Goal: Navigation & Orientation: Find specific page/section

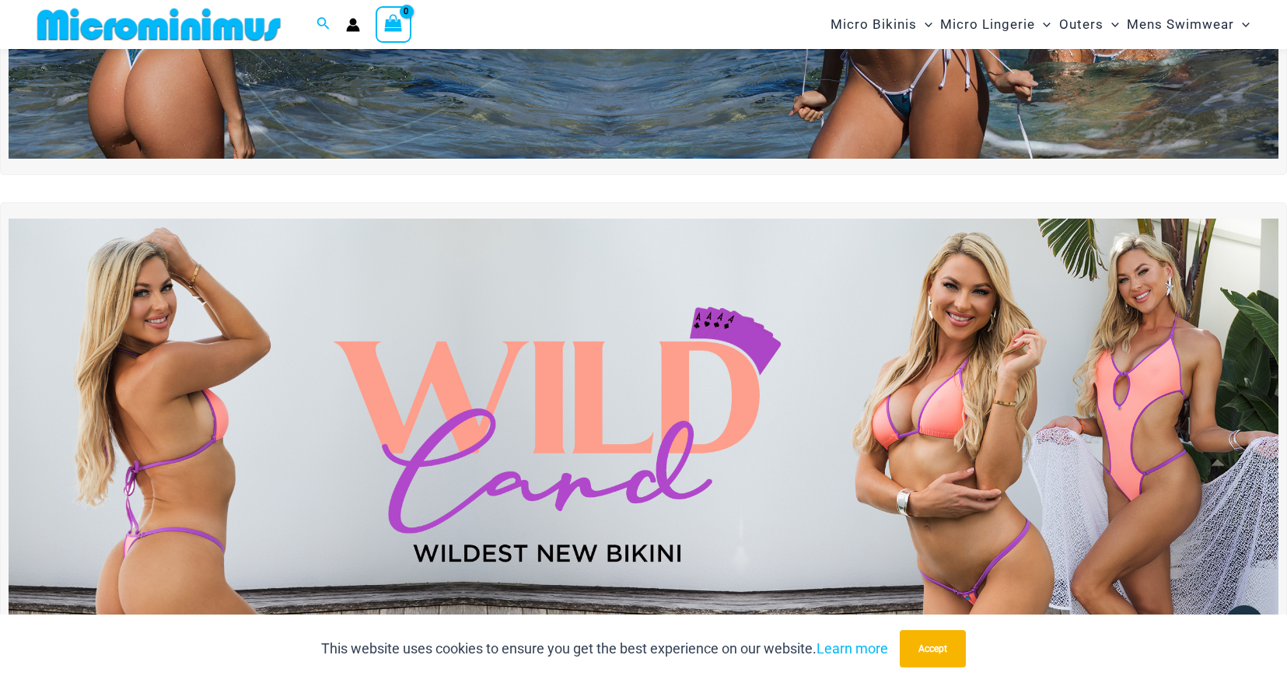
scroll to position [1060, 0]
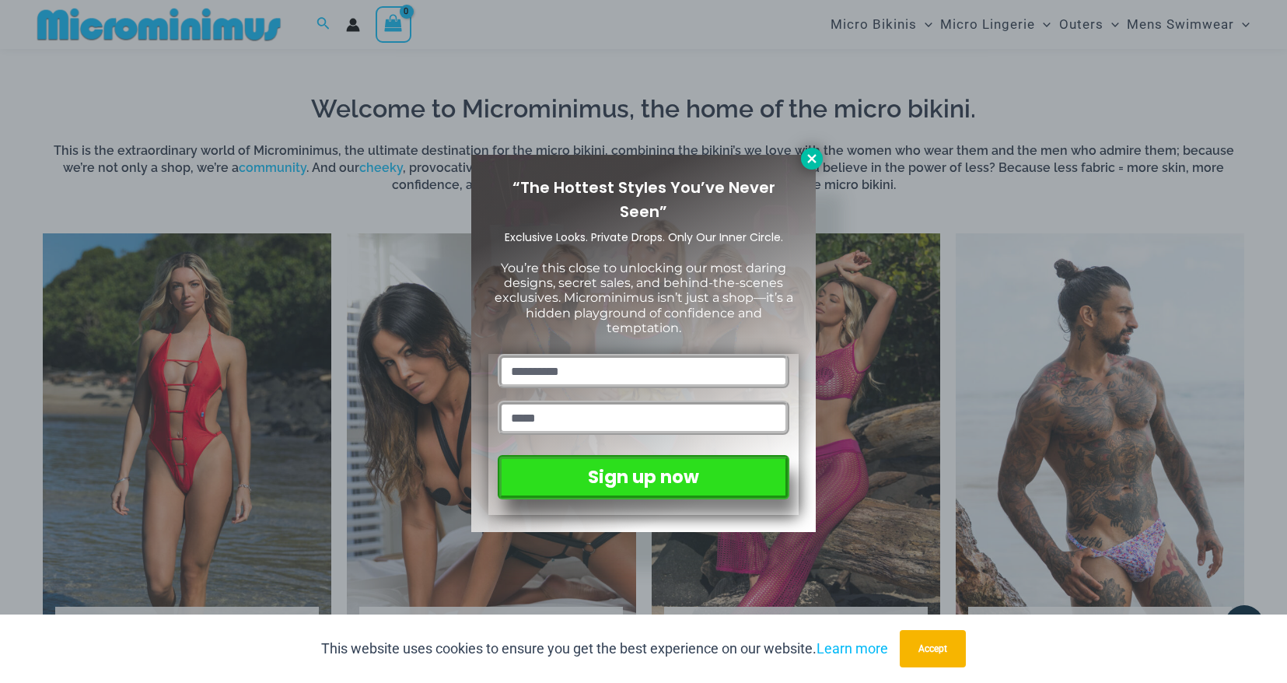
click at [815, 157] on icon at bounding box center [812, 159] width 14 height 14
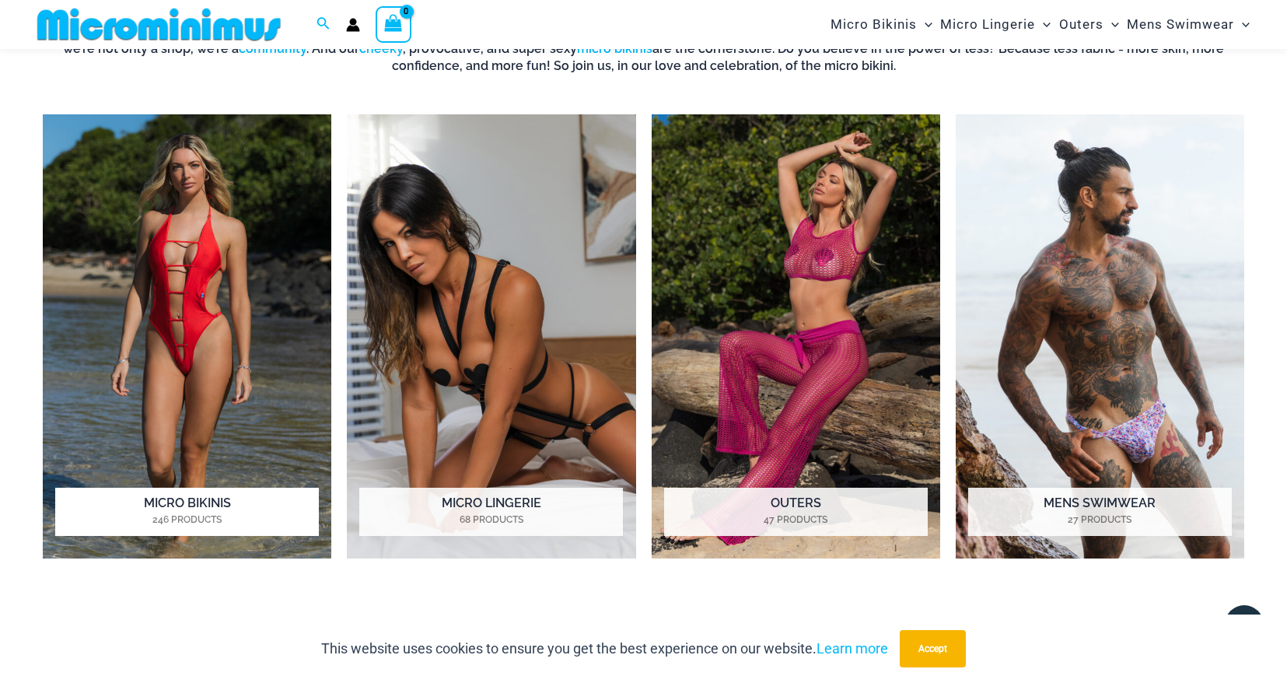
scroll to position [1261, 0]
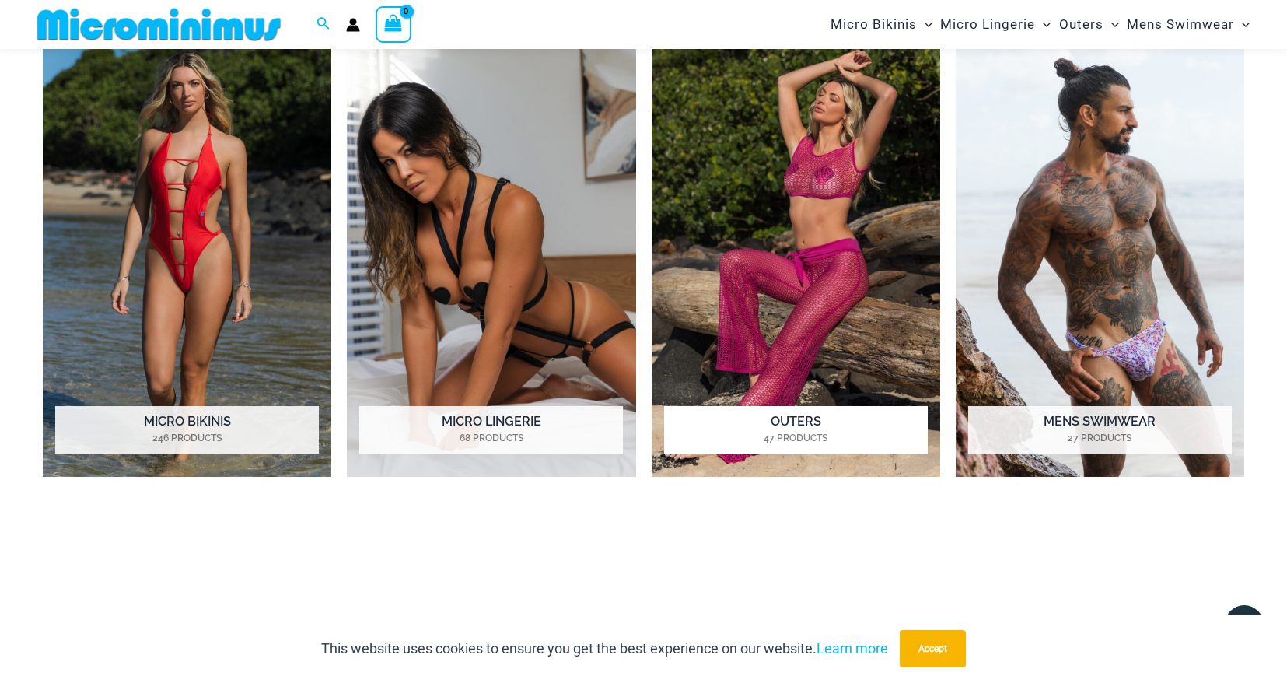
click at [799, 418] on h2 "Outers 47 Products" at bounding box center [796, 430] width 264 height 48
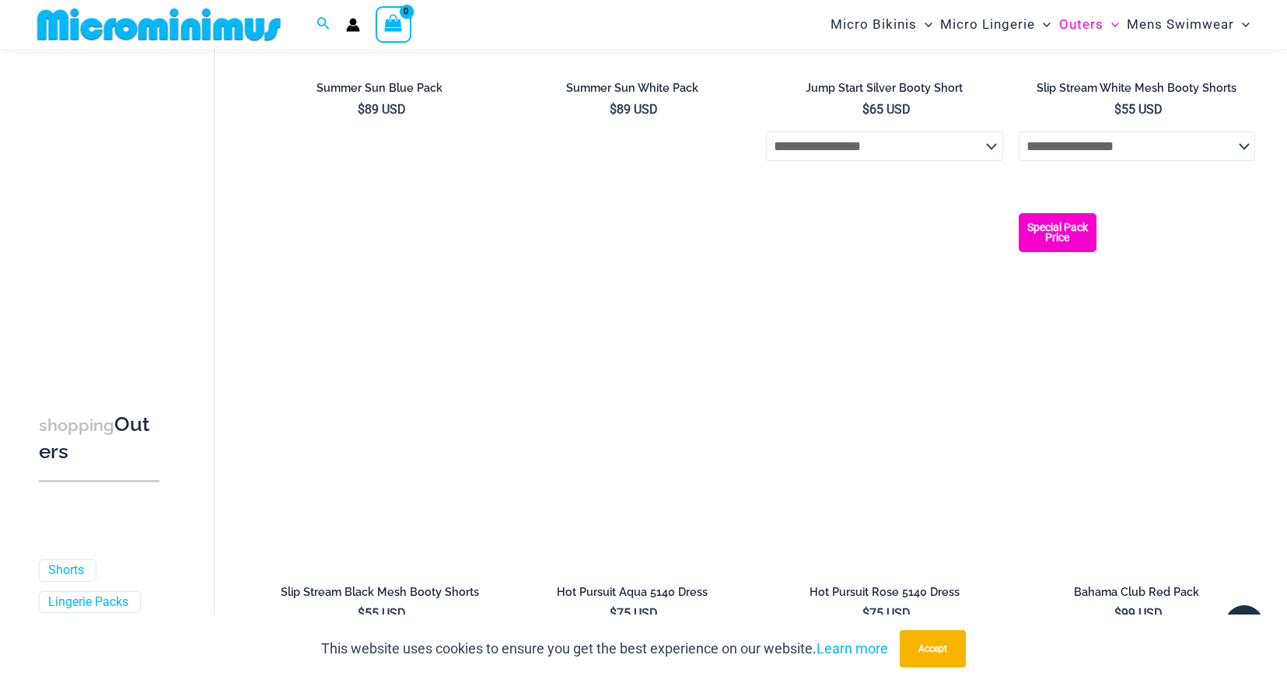
scroll to position [3085, 0]
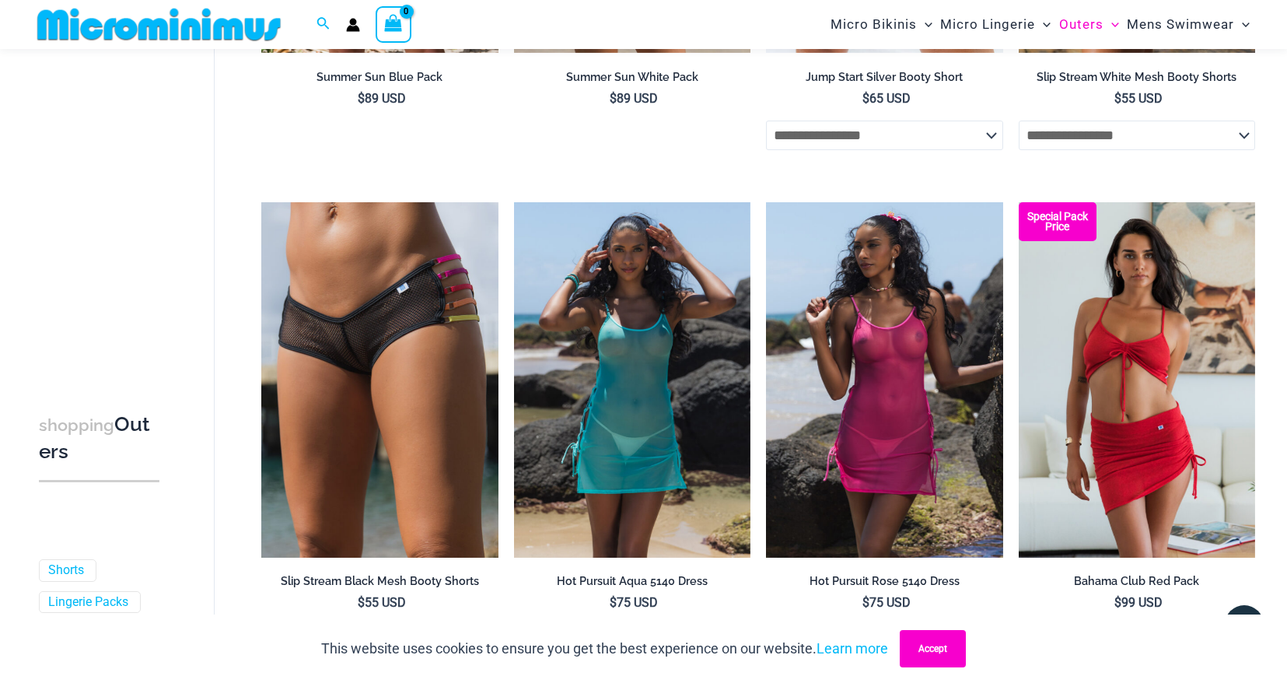
click at [942, 651] on button "Accept" at bounding box center [933, 648] width 66 height 37
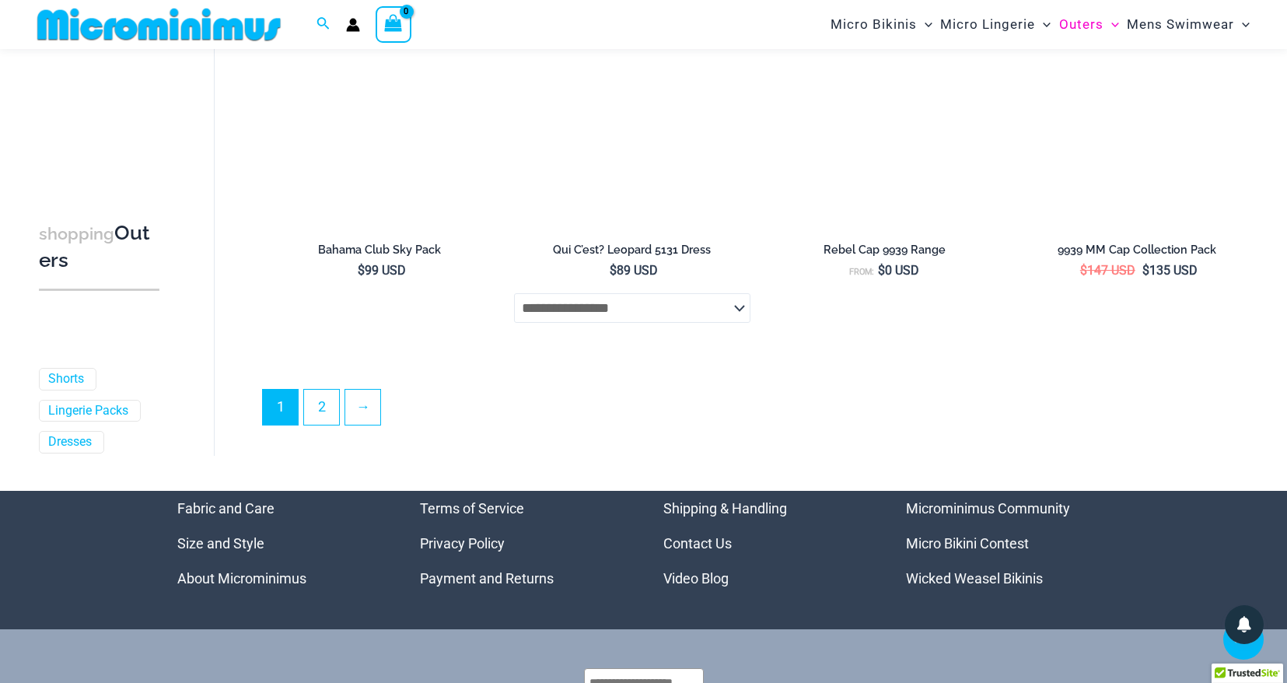
scroll to position [3971, 0]
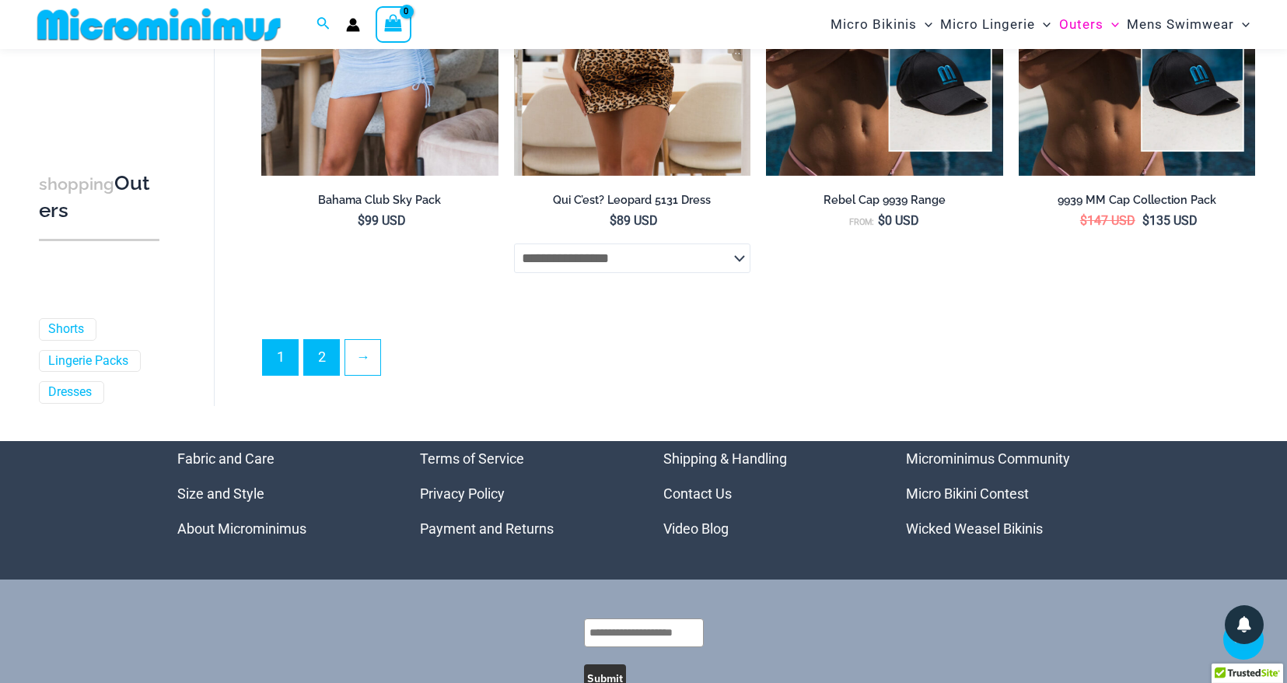
click at [323, 340] on link "2" at bounding box center [321, 357] width 35 height 35
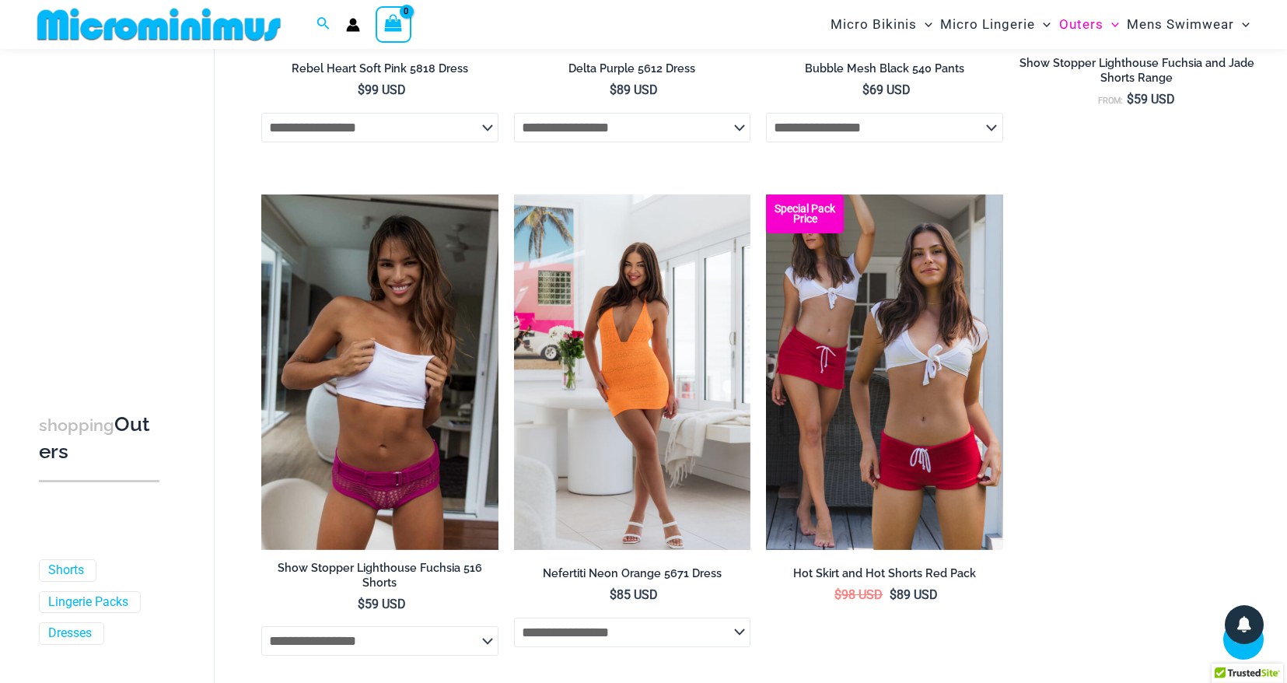
scroll to position [1517, 0]
